Goal: Information Seeking & Learning: Understand process/instructions

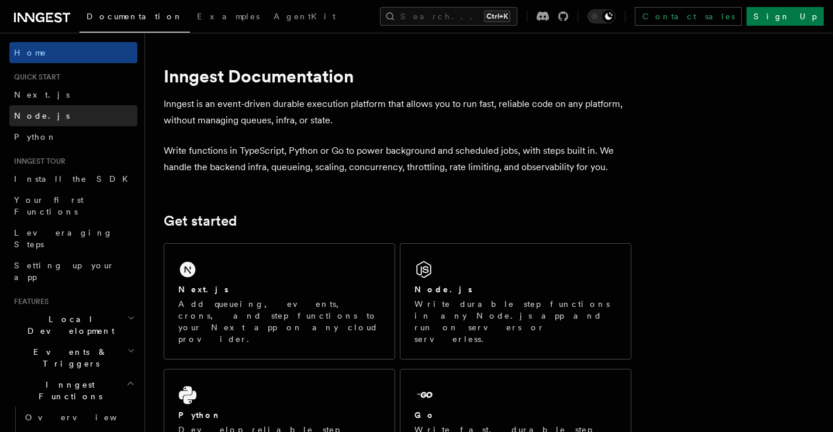
click at [36, 119] on span "Node.js" at bounding box center [42, 115] width 56 height 9
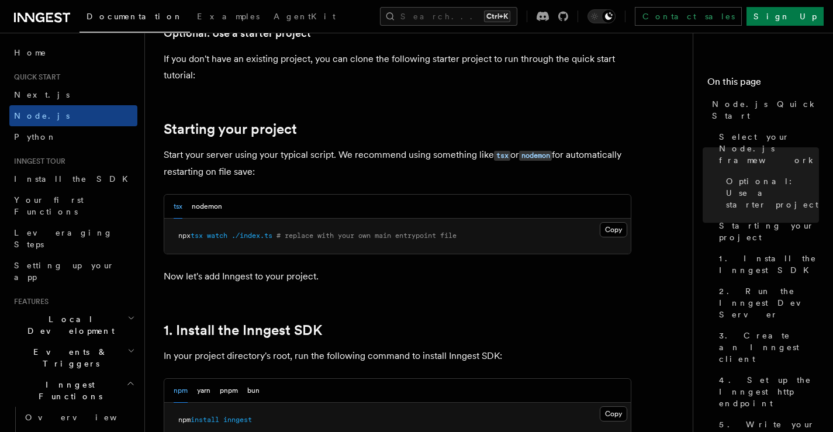
scroll to position [545, 0]
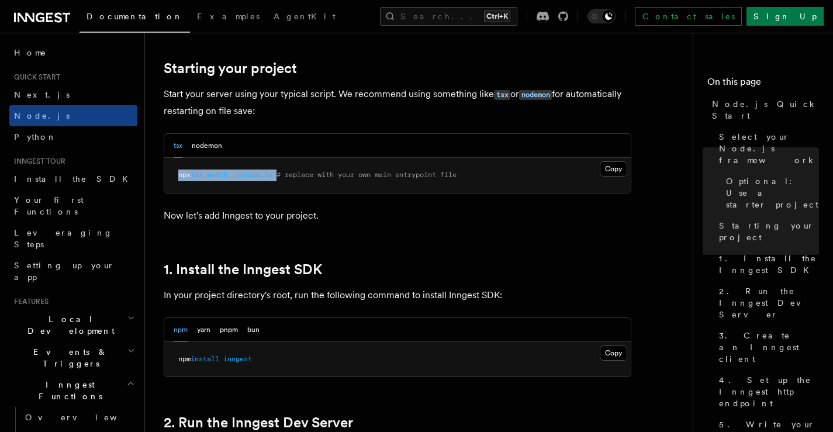
drag, startPoint x: 285, startPoint y: 173, endPoint x: 177, endPoint y: 179, distance: 108.3
click at [177, 179] on pre "npx tsx watch ./index.ts # replace with your own main entrypoint file" at bounding box center [397, 175] width 466 height 35
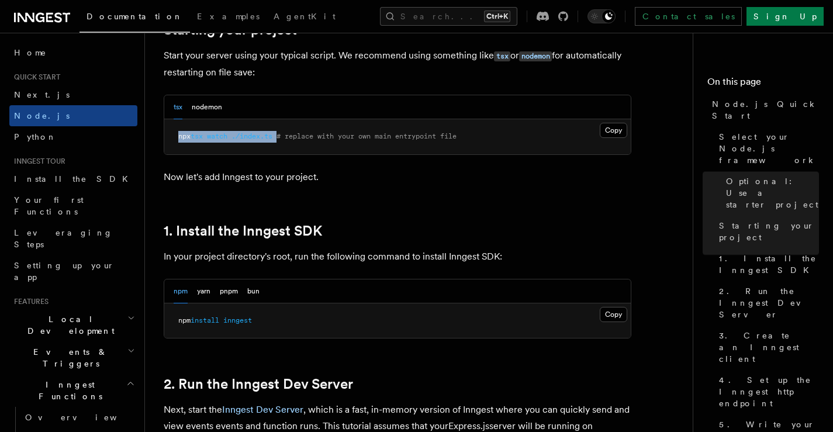
scroll to position [584, 0]
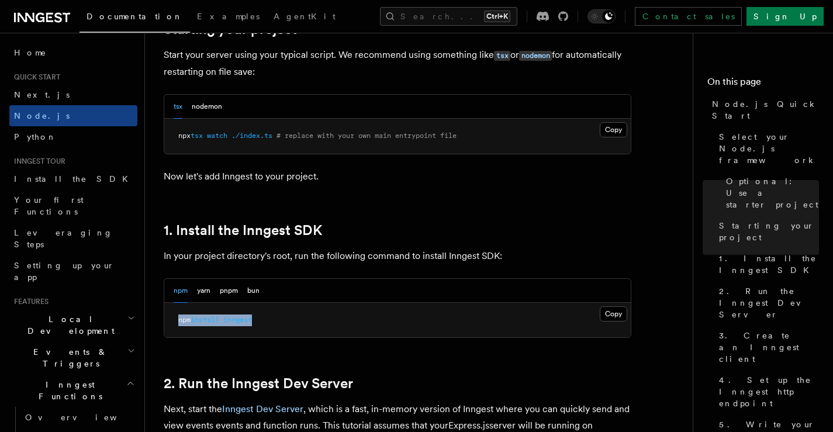
drag, startPoint x: 260, startPoint y: 318, endPoint x: 170, endPoint y: 319, distance: 89.4
click at [170, 319] on pre "npm install inngest" at bounding box center [397, 320] width 466 height 35
copy span "npm install inngest"
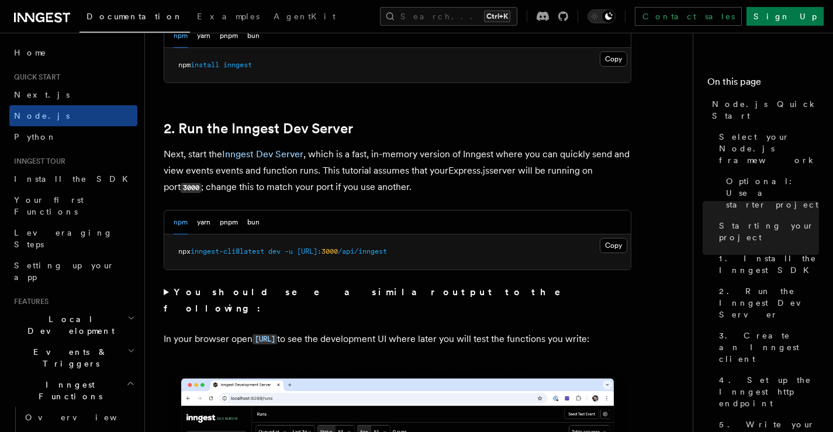
scroll to position [857, 0]
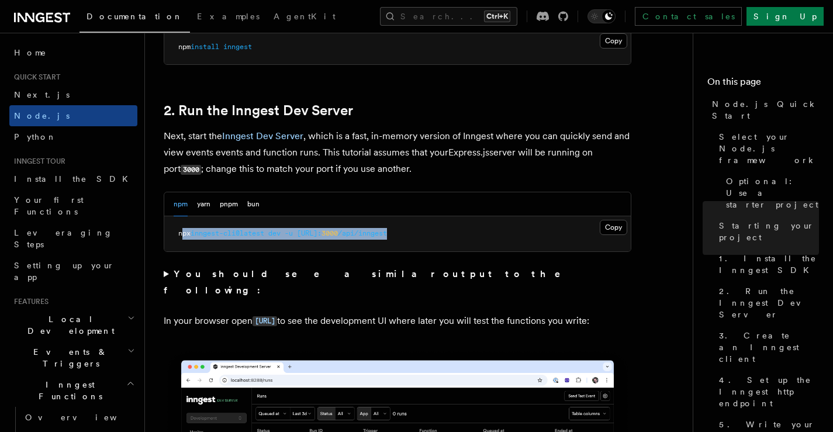
drag, startPoint x: 455, startPoint y: 234, endPoint x: 181, endPoint y: 242, distance: 274.2
click at [181, 242] on pre "npx inngest-cli@latest dev -u [URL]: 3000 /api/inngest" at bounding box center [397, 233] width 466 height 35
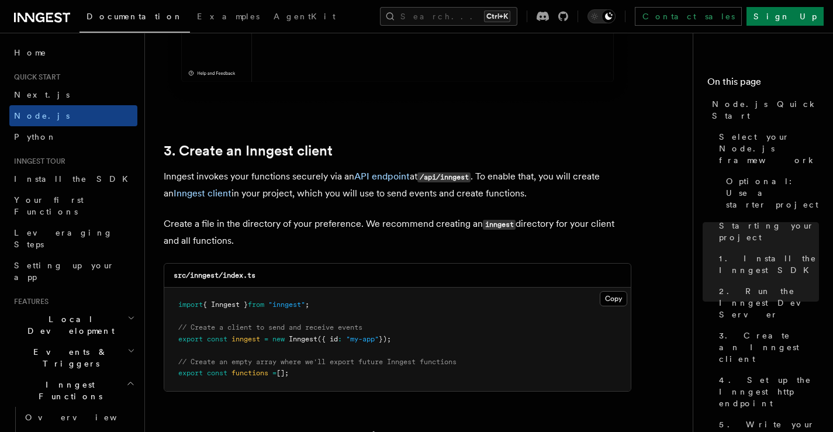
scroll to position [1442, 0]
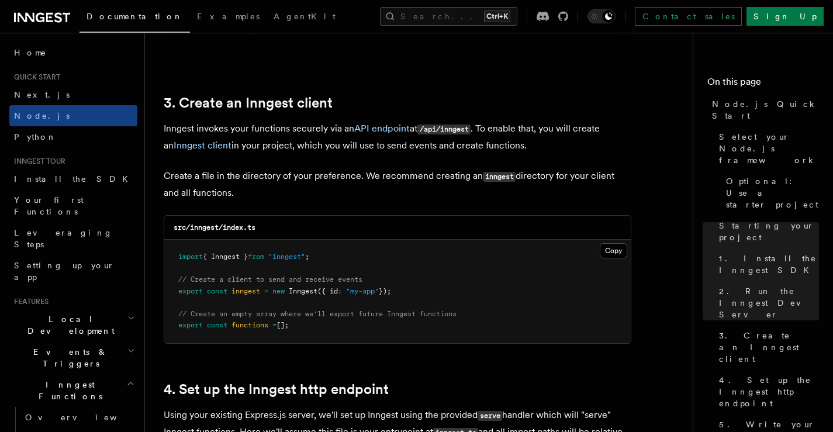
click at [384, 191] on p "Create a file in the directory of your preference. We recommend creating an inn…" at bounding box center [398, 184] width 468 height 33
drag, startPoint x: 333, startPoint y: 250, endPoint x: 176, endPoint y: 254, distance: 156.7
click at [176, 254] on pre "import { Inngest } from "inngest" ; // Create a client to send and receive even…" at bounding box center [397, 291] width 466 height 103
copy span "import { Inngest } from "inngest" ;"
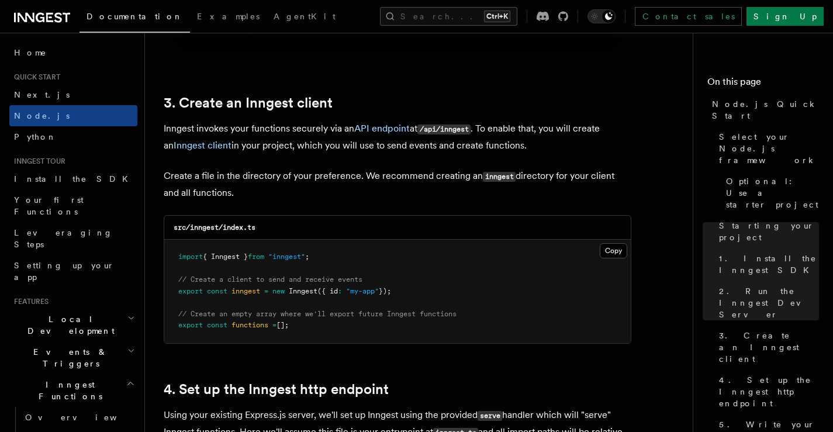
drag, startPoint x: 316, startPoint y: 324, endPoint x: 176, endPoint y: 257, distance: 155.0
click at [176, 257] on pre "import { Inngest } from "inngest" ; // Create a client to send and receive even…" at bounding box center [397, 291] width 466 height 103
click at [352, 321] on pre "import { Inngest } from "inngest" ; // Create a client to send and receive even…" at bounding box center [397, 291] width 466 height 103
drag, startPoint x: 334, startPoint y: 260, endPoint x: 176, endPoint y: 252, distance: 158.0
click at [176, 252] on pre "import { Inngest } from "inngest" ; // Create a client to send and receive even…" at bounding box center [397, 291] width 466 height 103
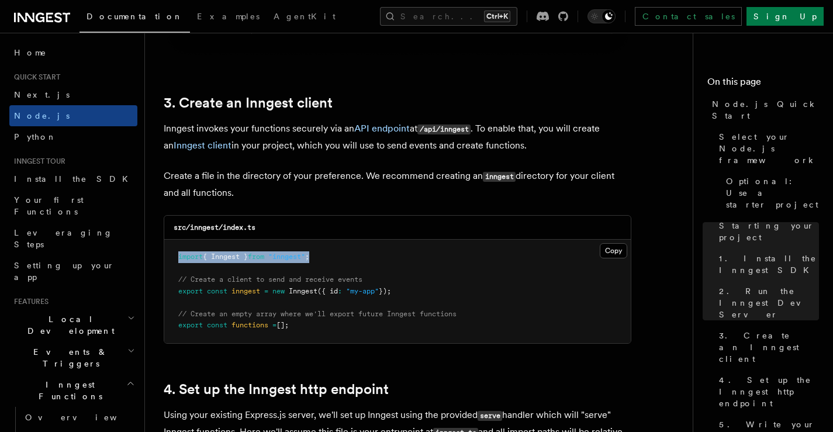
copy span "import { Inngest } from "inngest" ;"
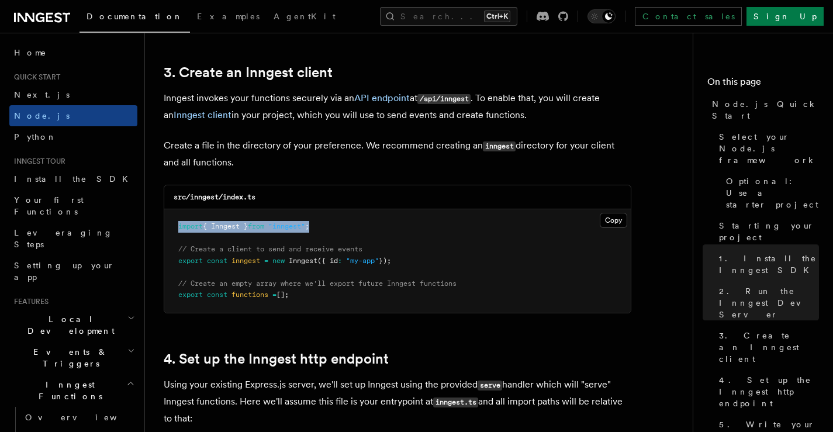
scroll to position [1520, 0]
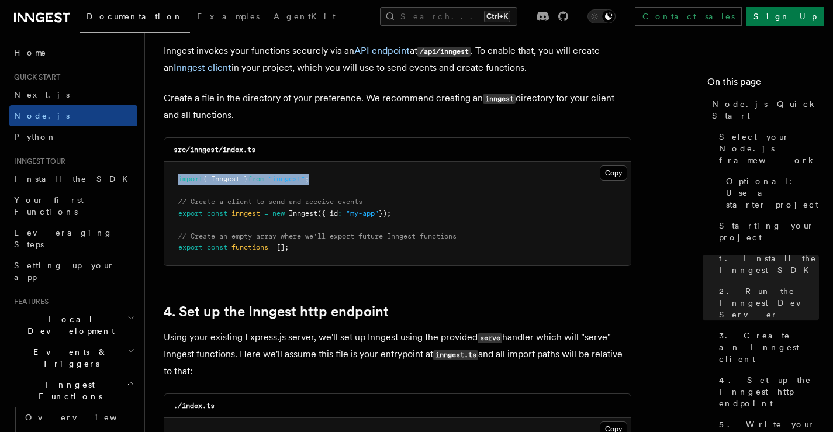
drag, startPoint x: 406, startPoint y: 214, endPoint x: 163, endPoint y: 214, distance: 243.1
copy span "export const inngest = new Inngest ({ id : "my-app" });"
click at [392, 256] on pre "import { Inngest } from "inngest" ; // Create a client to send and receive even…" at bounding box center [397, 213] width 466 height 103
drag, startPoint x: 316, startPoint y: 248, endPoint x: 179, endPoint y: 247, distance: 136.8
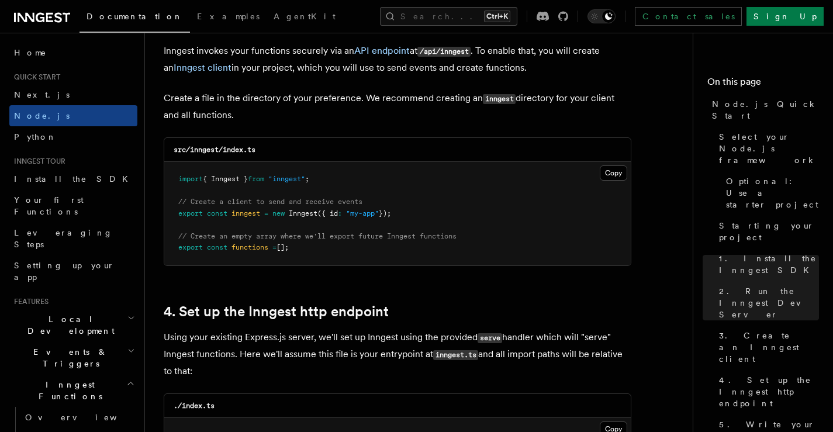
click at [179, 247] on pre "import { Inngest } from "inngest" ; // Create a client to send and receive even…" at bounding box center [397, 213] width 466 height 103
click at [359, 252] on pre "import { Inngest } from "inngest" ; // Create a client to send and receive even…" at bounding box center [397, 213] width 466 height 103
click at [392, 260] on pre "import { Inngest } from "inngest" ; // Create a client to send and receive even…" at bounding box center [397, 213] width 466 height 103
drag, startPoint x: 338, startPoint y: 250, endPoint x: 175, endPoint y: 249, distance: 163.1
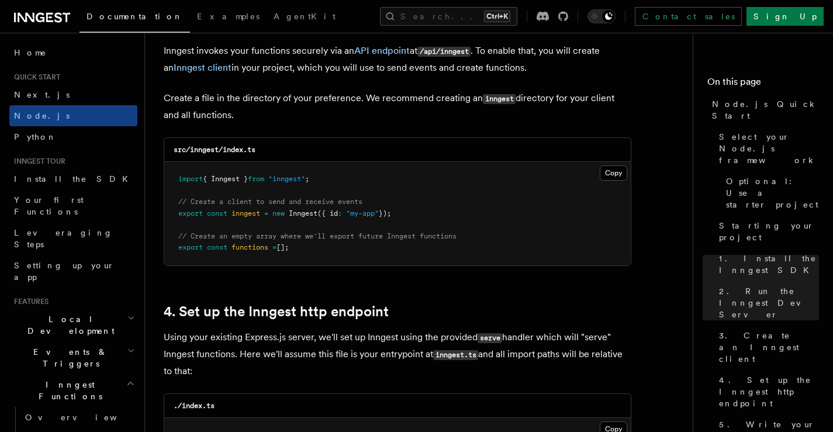
click at [175, 249] on pre "import { Inngest } from "inngest" ; // Create a client to send and receive even…" at bounding box center [397, 213] width 466 height 103
copy span "export const functions = [];"
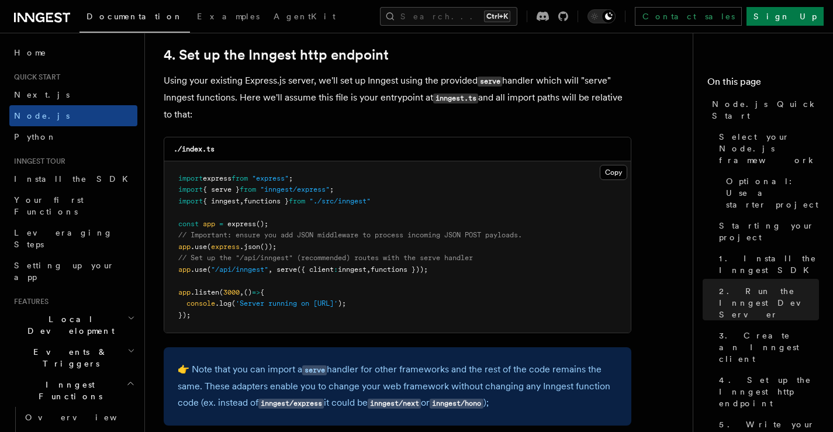
scroll to position [1793, 0]
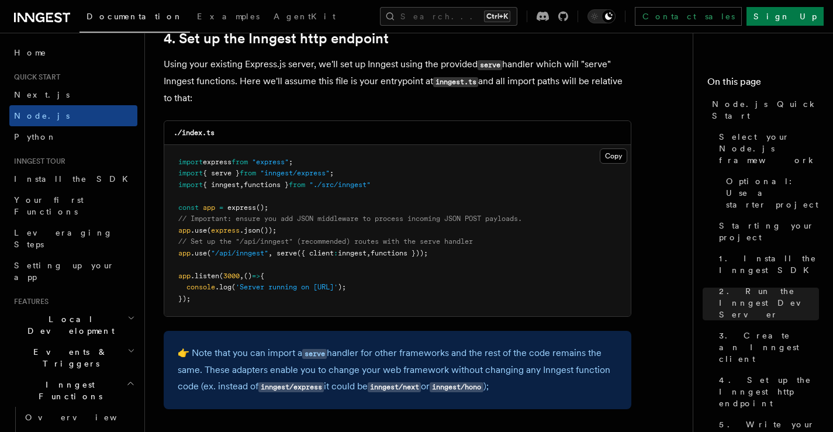
drag, startPoint x: 454, startPoint y: 252, endPoint x: 139, endPoint y: 256, distance: 315.1
click at [508, 252] on pre "import express from "express" ; import { serve } from "inngest/express" ; impor…" at bounding box center [397, 231] width 466 height 172
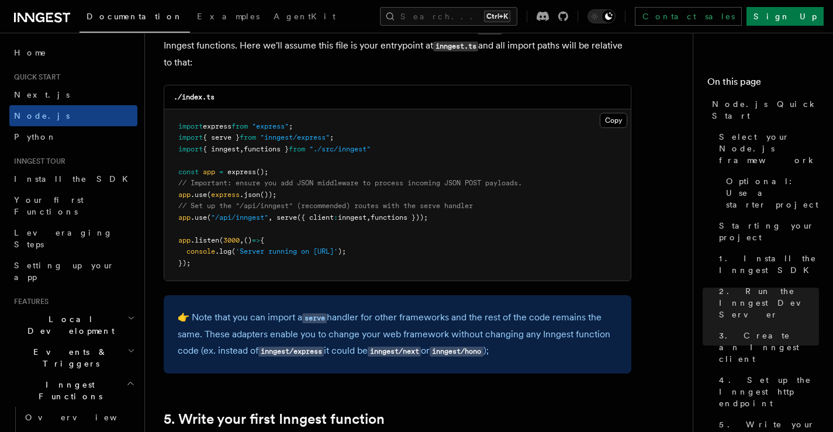
scroll to position [1831, 0]
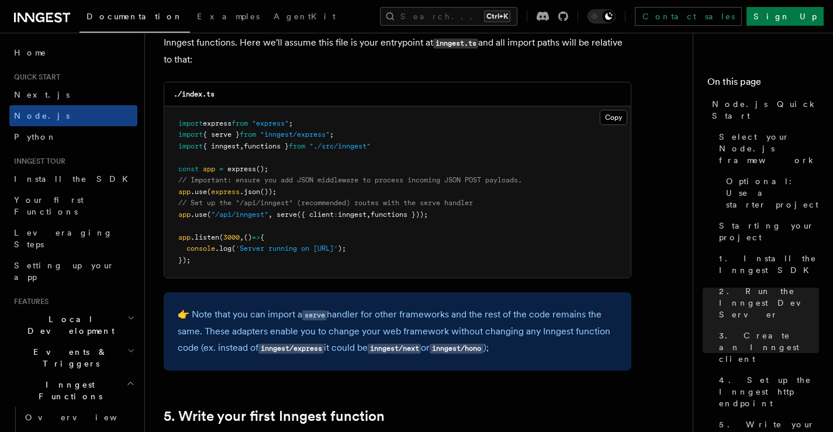
click at [357, 215] on span "inngest" at bounding box center [352, 214] width 29 height 8
click at [393, 233] on pre "import express from "express" ; import { serve } from "inngest/express" ; impor…" at bounding box center [397, 192] width 466 height 172
click at [366, 217] on span "inngest" at bounding box center [352, 214] width 29 height 8
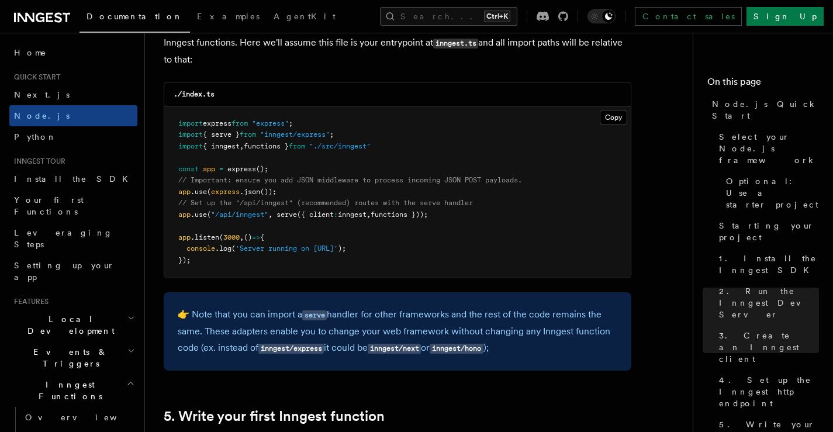
click at [393, 236] on pre "import express from "express" ; import { serve } from "inngest/express" ; impor…" at bounding box center [397, 192] width 466 height 172
click at [366, 215] on span "inngest" at bounding box center [352, 214] width 29 height 8
click at [396, 234] on pre "import express from "express" ; import { serve } from "inngest/express" ; impor…" at bounding box center [397, 192] width 466 height 172
drag, startPoint x: 449, startPoint y: 215, endPoint x: 168, endPoint y: 220, distance: 280.6
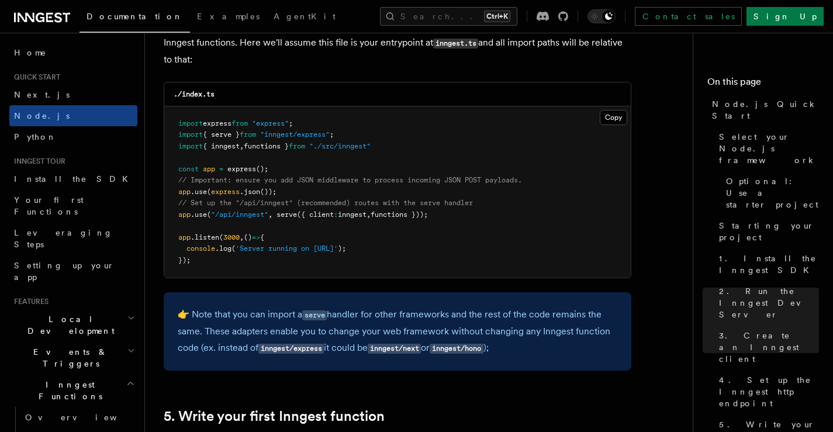
click at [168, 220] on pre "import express from "express" ; import { serve } from "inngest/express" ; impor…" at bounding box center [397, 192] width 466 height 172
click at [458, 222] on pre "import express from "express" ; import { serve } from "inngest/express" ; impor…" at bounding box center [397, 192] width 466 height 172
drag, startPoint x: 465, startPoint y: 213, endPoint x: 205, endPoint y: 222, distance: 259.7
click at [205, 222] on pre "import express from "express" ; import { serve } from "inngest/express" ; impor…" at bounding box center [397, 192] width 466 height 172
click at [455, 228] on pre "import express from "express" ; import { serve } from "inngest/express" ; impor…" at bounding box center [397, 192] width 466 height 172
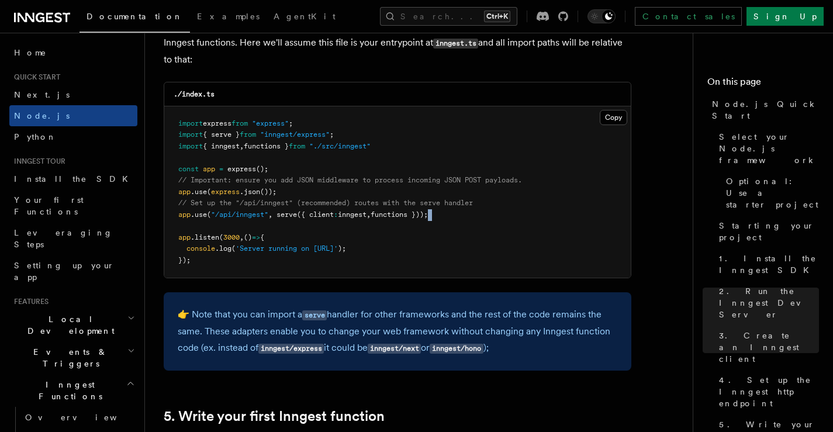
drag, startPoint x: 452, startPoint y: 216, endPoint x: 141, endPoint y: 216, distance: 311.5
click at [458, 235] on pre "import express from "express" ; import { serve } from "inngest/express" ; impor…" at bounding box center [397, 192] width 466 height 172
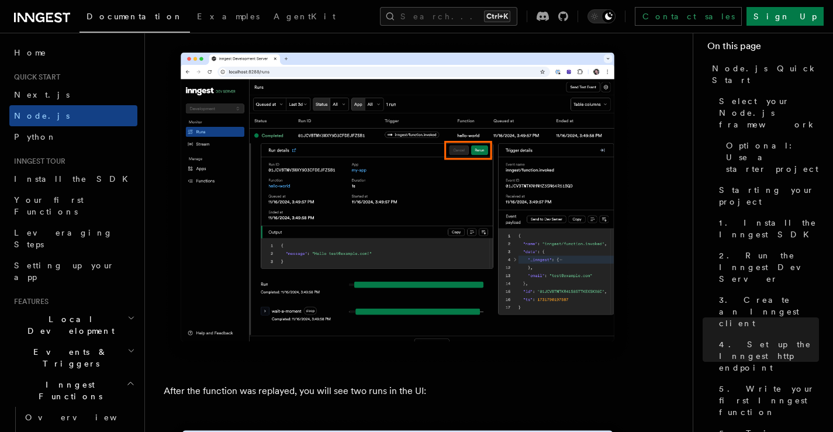
scroll to position [5260, 0]
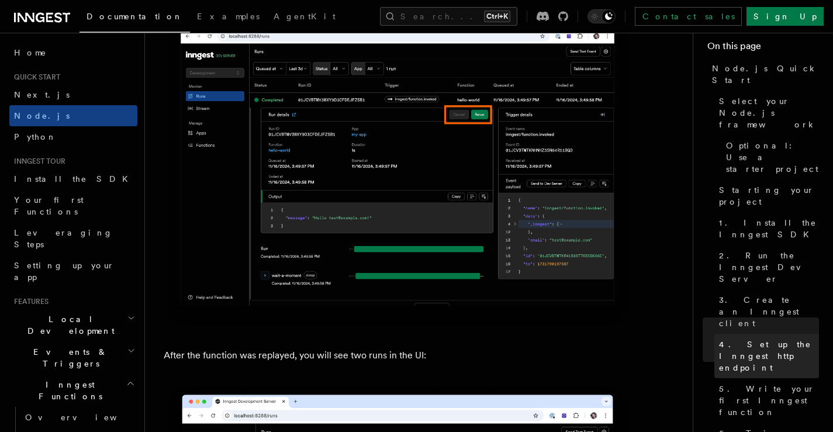
click at [781, 338] on span "4. Set up the Inngest http endpoint" at bounding box center [769, 355] width 100 height 35
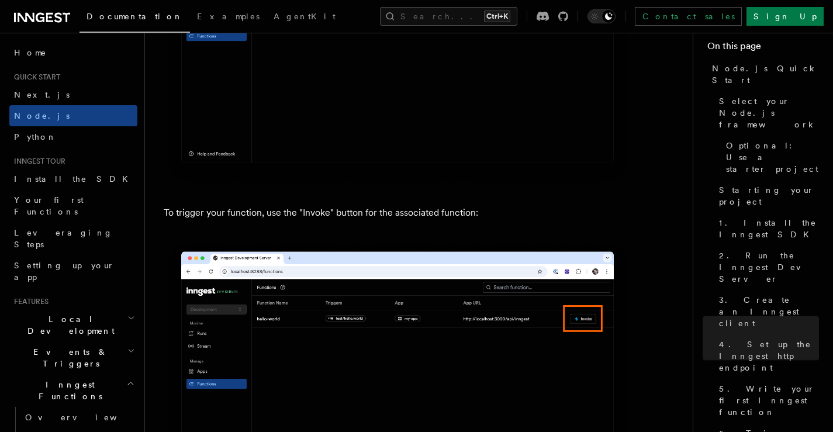
scroll to position [1767, 0]
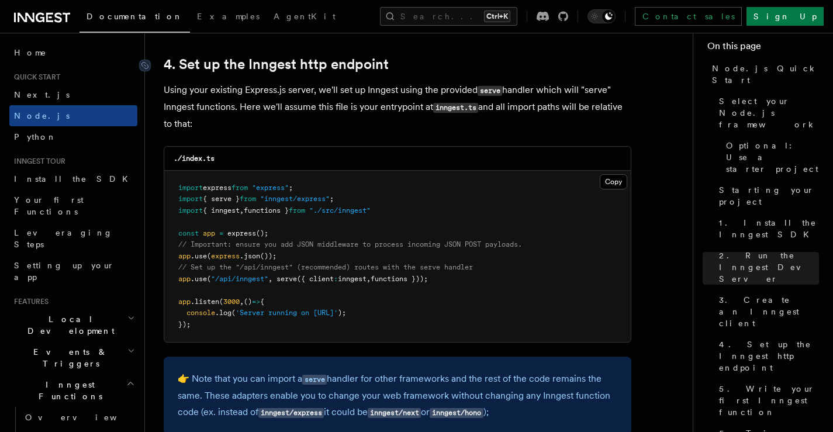
click at [353, 69] on link "4. Set up the Inngest http endpoint" at bounding box center [276, 64] width 225 height 16
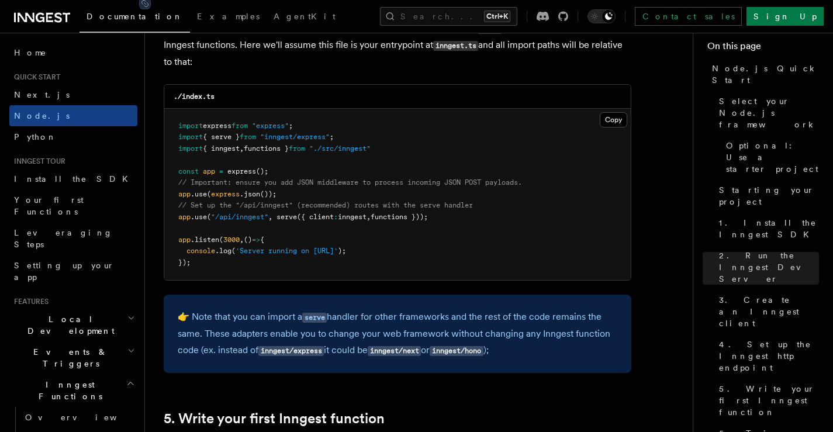
scroll to position [1845, 0]
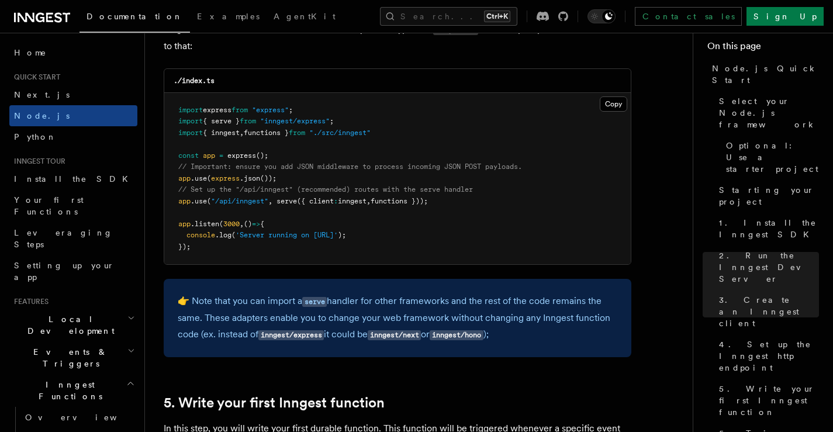
click at [509, 236] on pre "import express from "express" ; import { serve } from "inngest/express" ; impor…" at bounding box center [397, 179] width 466 height 172
click at [412, 216] on pre "import express from "express" ; import { serve } from "inngest/express" ; impor…" at bounding box center [397, 179] width 466 height 172
click at [294, 205] on span "serve" at bounding box center [286, 201] width 20 height 8
click at [328, 215] on pre "import express from "express" ; import { serve } from "inngest/express" ; impor…" at bounding box center [397, 179] width 466 height 172
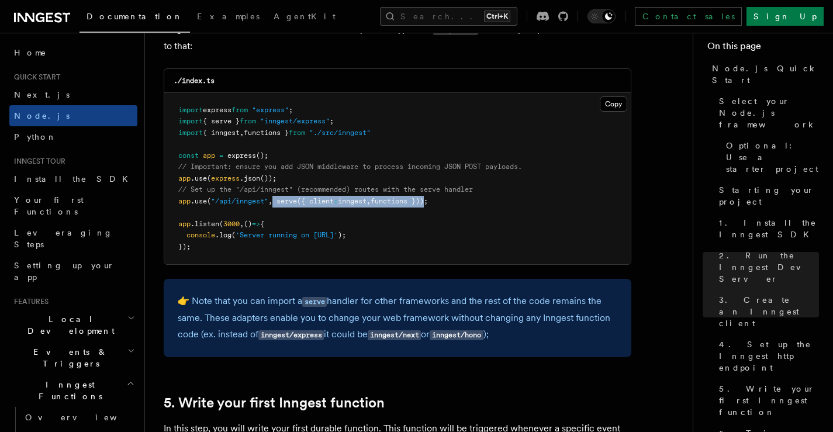
drag, startPoint x: 276, startPoint y: 202, endPoint x: 434, endPoint y: 202, distance: 157.2
click at [428, 202] on span "app .use ( "/api/inngest" , serve ({ client : inngest , functions }));" at bounding box center [303, 201] width 250 height 8
copy span "serve ({ client : inngest , functions })"
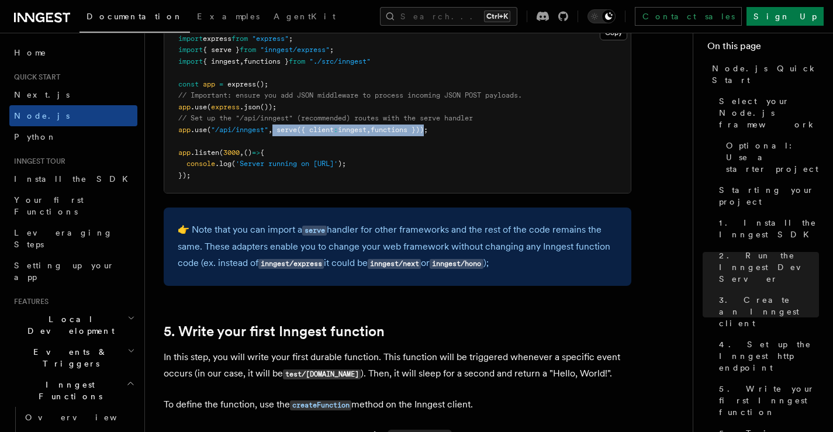
scroll to position [1922, 0]
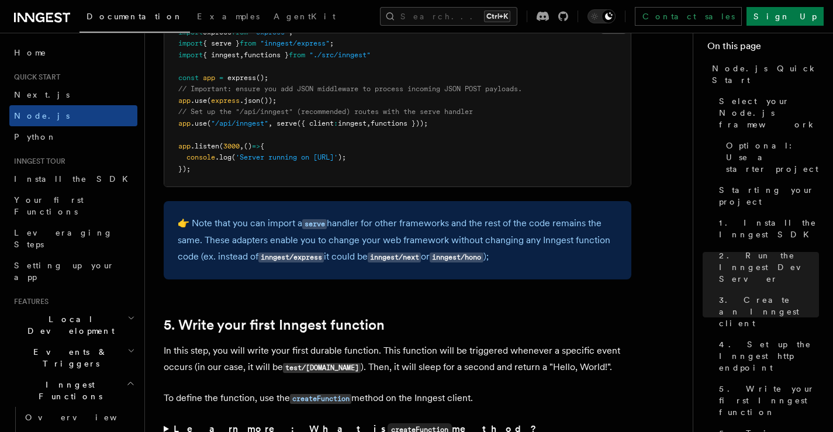
click at [486, 148] on pre "import express from "express" ; import { serve } from "inngest/express" ; impor…" at bounding box center [397, 101] width 466 height 172
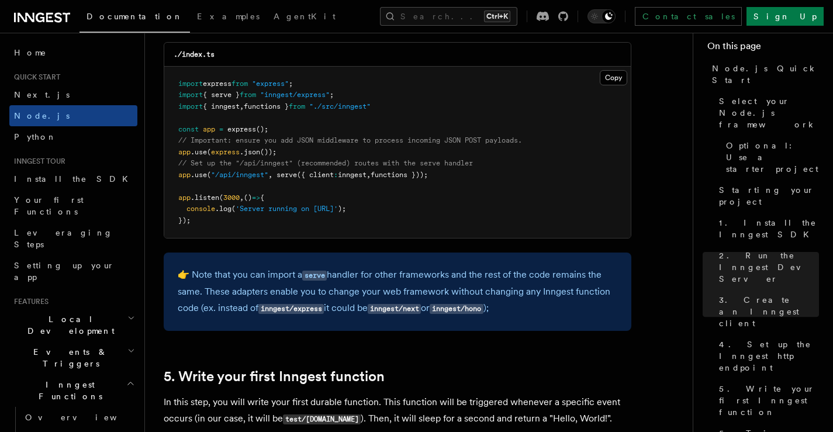
scroll to position [1805, 0]
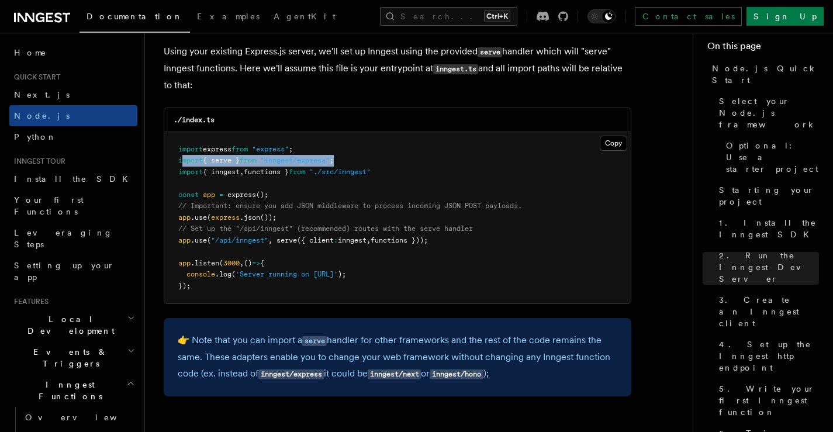
drag, startPoint x: 351, startPoint y: 161, endPoint x: 181, endPoint y: 156, distance: 170.7
click at [181, 156] on pre "import express from "express" ; import { serve } from "inngest/express" ; impor…" at bounding box center [397, 218] width 466 height 172
click at [356, 177] on pre "import express from "express" ; import { serve } from "inngest/express" ; impor…" at bounding box center [397, 218] width 466 height 172
drag, startPoint x: 404, startPoint y: 174, endPoint x: 171, endPoint y: 163, distance: 234.0
click at [171, 163] on pre "import express from "express" ; import { serve } from "inngest/express" ; impor…" at bounding box center [397, 218] width 466 height 172
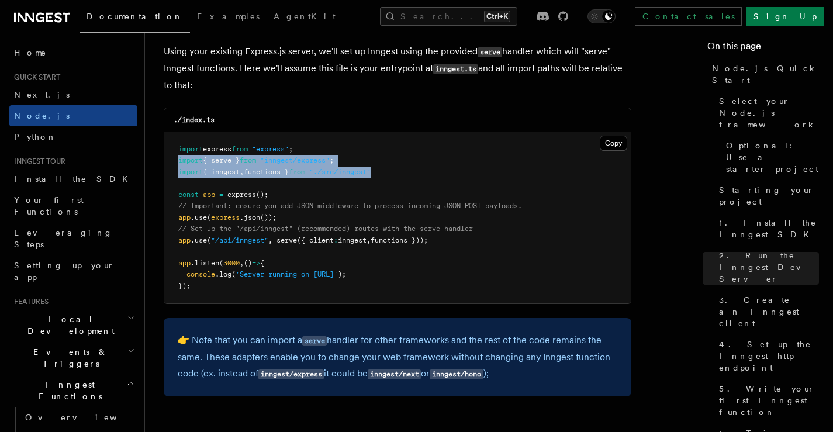
copy code "import { serve } from "inngest/express" ; import { inngest , functions } from "…"
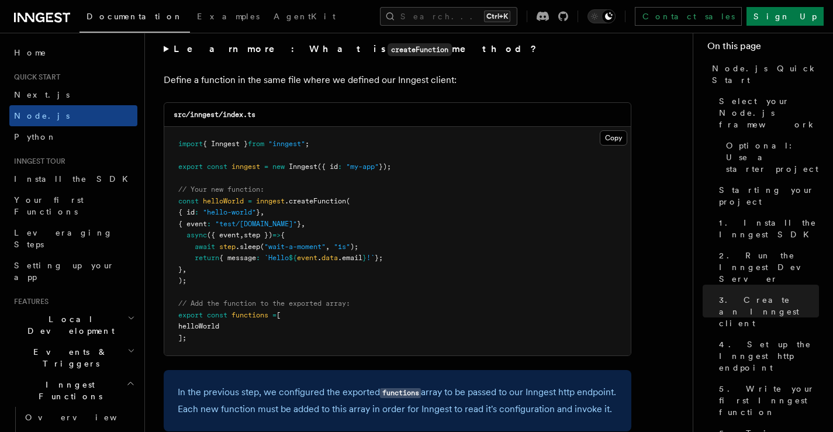
scroll to position [2312, 0]
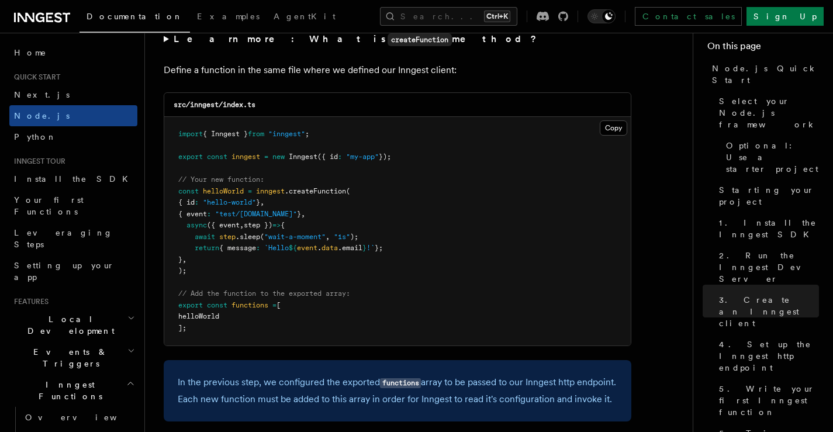
click at [318, 188] on span ".createFunction" at bounding box center [315, 191] width 61 height 8
click at [411, 210] on pre "import { Inngest } from "inngest" ; export const inngest = new Inngest ({ id : …" at bounding box center [397, 231] width 466 height 229
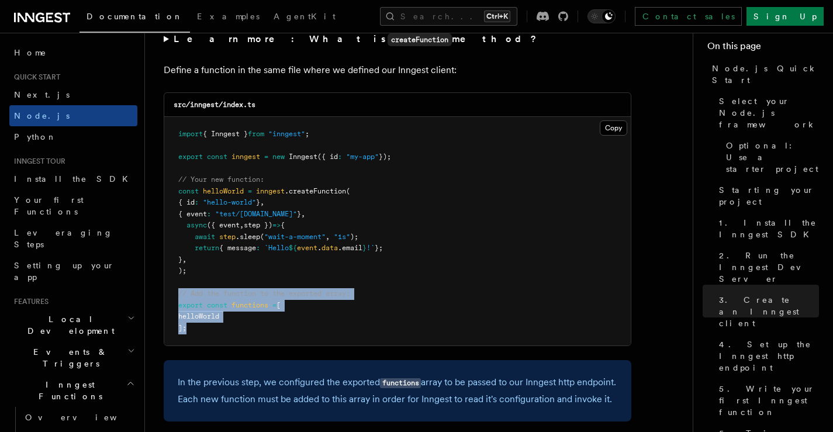
drag, startPoint x: 199, startPoint y: 327, endPoint x: 165, endPoint y: 296, distance: 45.9
click at [165, 296] on pre "import { Inngest } from "inngest" ; export const inngest = new Inngest ({ id : …" at bounding box center [397, 231] width 466 height 229
click at [314, 313] on pre "import { Inngest } from "inngest" ; export const inngest = new Inngest ({ id : …" at bounding box center [397, 231] width 466 height 229
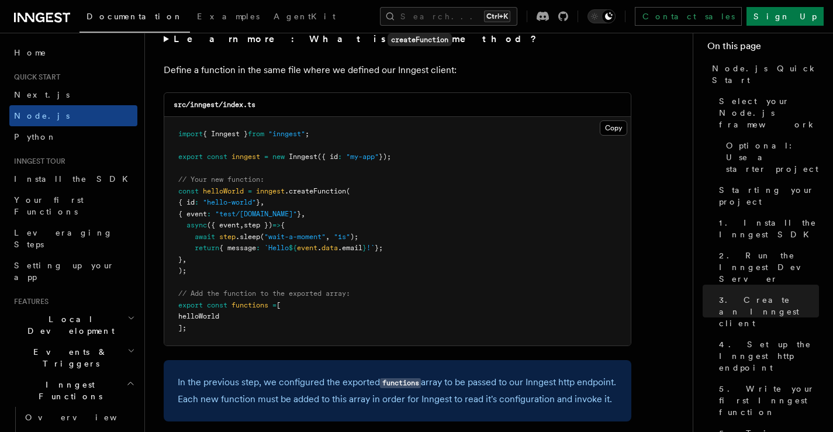
click at [456, 252] on pre "import { Inngest } from "inngest" ; export const inngest = new Inngest ({ id : …" at bounding box center [397, 231] width 466 height 229
drag, startPoint x: 260, startPoint y: 192, endPoint x: 351, endPoint y: 193, distance: 91.2
click at [350, 193] on span "const helloWorld = inngest .createFunction (" at bounding box center [264, 191] width 172 height 8
copy span "inngest .createFunction"
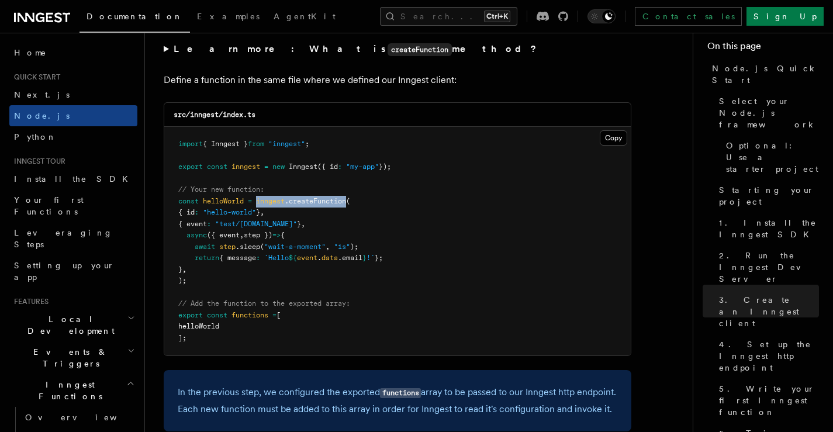
scroll to position [2234, 0]
